Goal: Task Accomplishment & Management: Complete application form

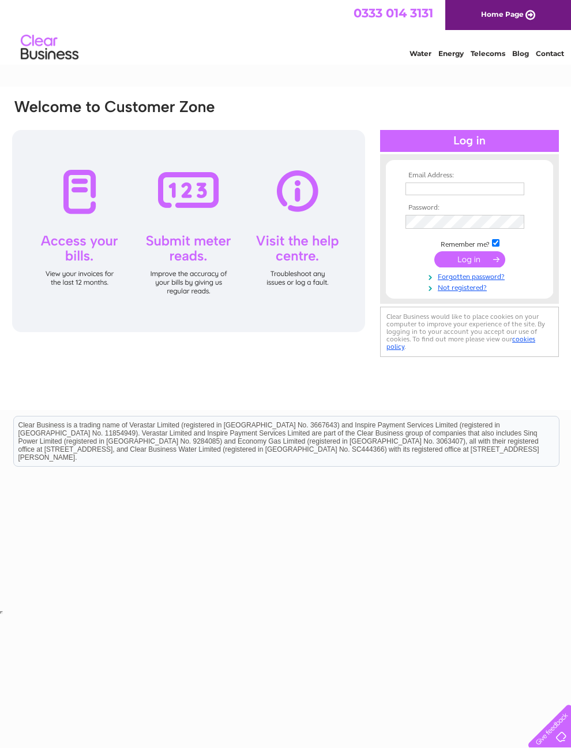
click at [481, 191] on input "text" at bounding box center [465, 188] width 119 height 13
type input "[EMAIL_ADDRESS][DOMAIN_NAME]"
click at [474, 268] on input "submit" at bounding box center [470, 260] width 71 height 16
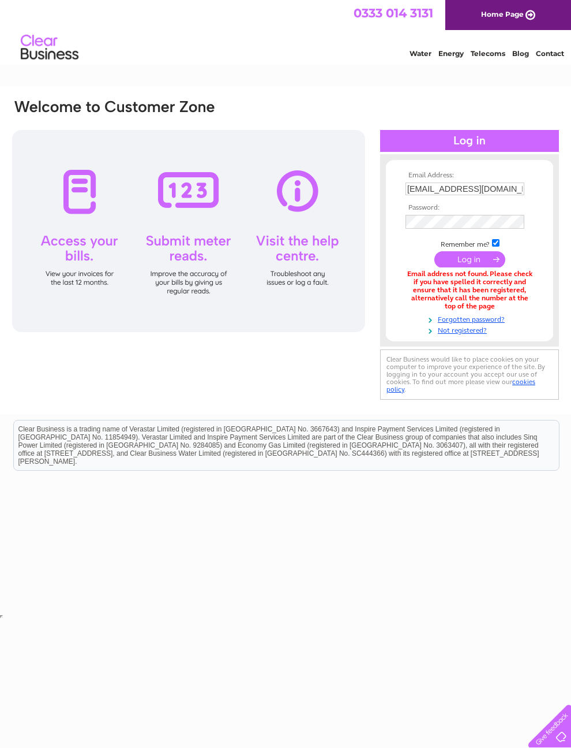
click at [468, 335] on link "Not registered?" at bounding box center [471, 329] width 131 height 11
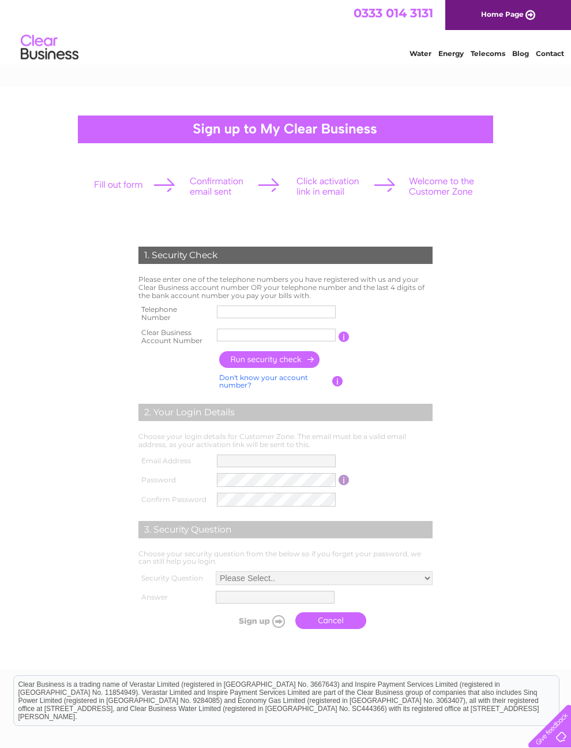
click at [282, 317] on input "text" at bounding box center [276, 311] width 119 height 13
type input "07968910101"
type input "329279"
click at [280, 366] on input "button" at bounding box center [270, 359] width 102 height 17
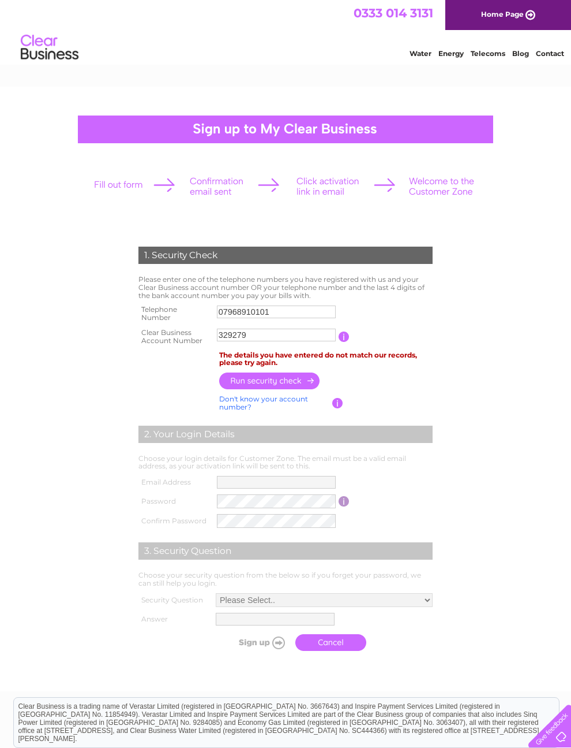
click at [300, 317] on input "07968910101" at bounding box center [276, 311] width 119 height 13
type input "0"
